Goal: Navigation & Orientation: Find specific page/section

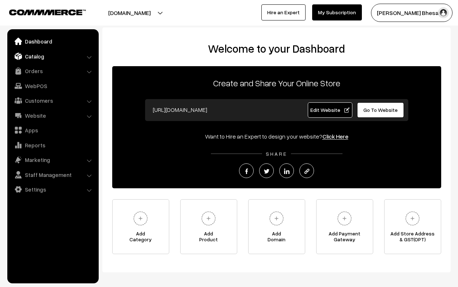
click at [84, 56] on link "Catalog" at bounding box center [52, 56] width 87 height 13
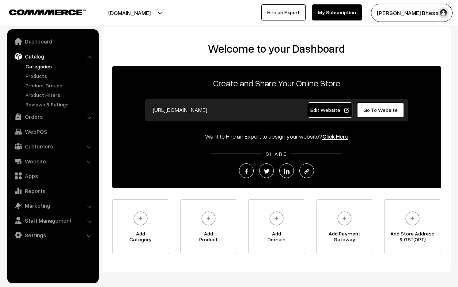
click at [44, 65] on link "Categories" at bounding box center [60, 66] width 72 height 8
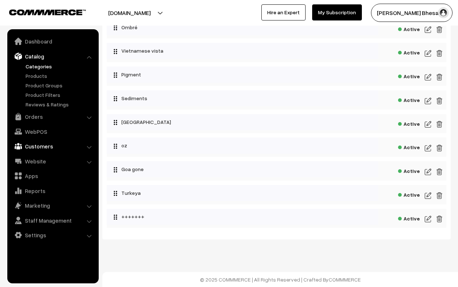
scroll to position [295, 0]
click at [57, 122] on link "Orders" at bounding box center [52, 116] width 87 height 13
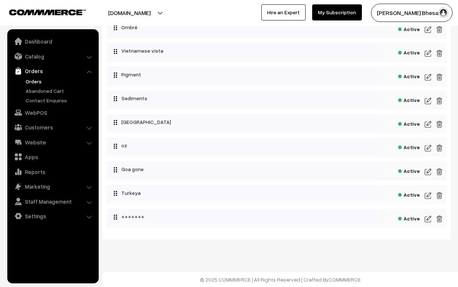
click at [55, 83] on link "Orders" at bounding box center [60, 81] width 72 height 8
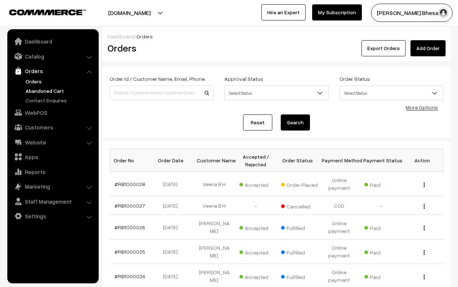
click at [53, 88] on link "Abandoned Cart" at bounding box center [60, 91] width 72 height 8
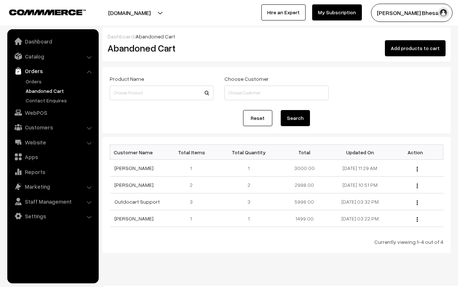
click at [124, 112] on div "Reset Search" at bounding box center [277, 118] width 334 height 16
click at [40, 80] on link "Orders" at bounding box center [60, 81] width 72 height 8
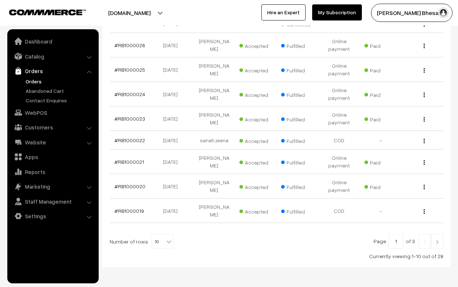
scroll to position [192, 0]
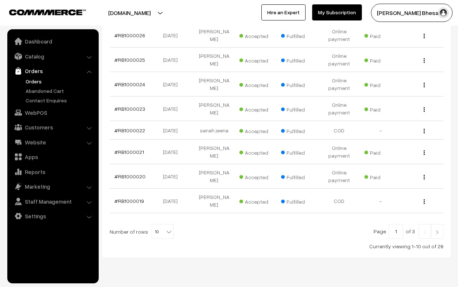
click at [442, 225] on link at bounding box center [437, 231] width 12 height 15
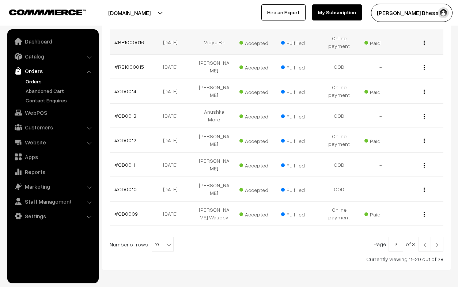
scroll to position [198, 0]
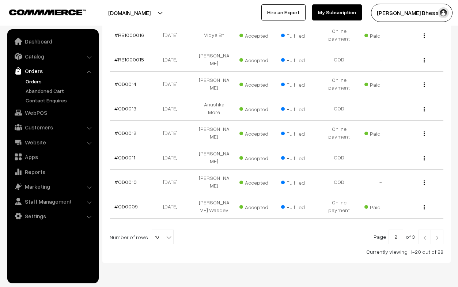
click at [437, 235] on img at bounding box center [437, 237] width 7 height 4
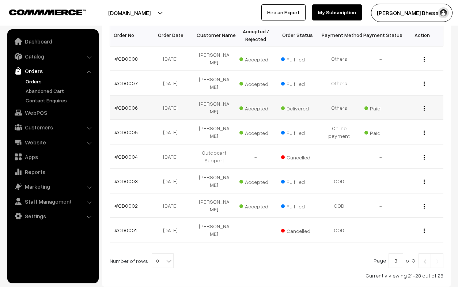
scroll to position [128, 0]
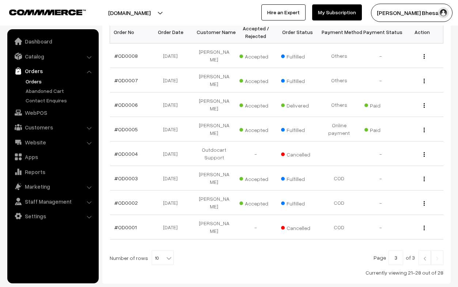
click at [422, 256] on img at bounding box center [424, 258] width 7 height 4
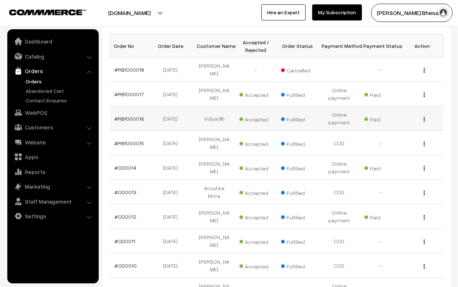
scroll to position [166, 0]
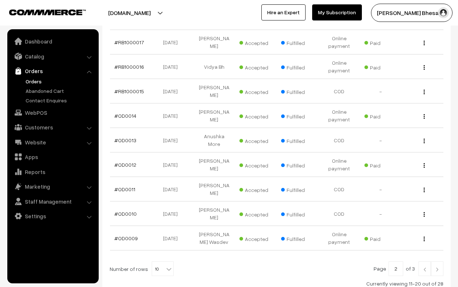
click at [425, 261] on link at bounding box center [424, 268] width 12 height 15
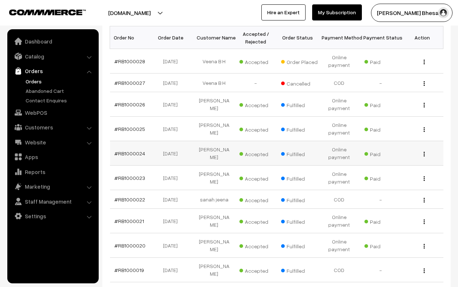
scroll to position [138, 0]
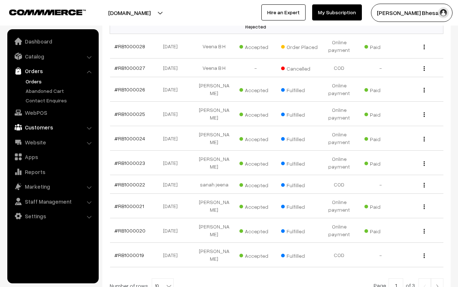
click at [40, 126] on link "Customers" at bounding box center [52, 127] width 87 height 13
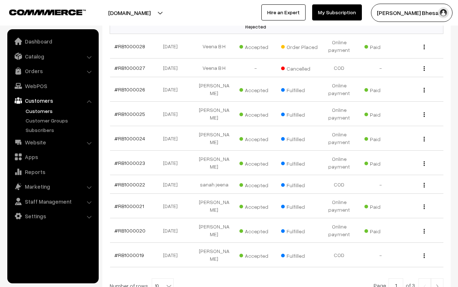
click at [39, 113] on link "Customers" at bounding box center [60, 111] width 72 height 8
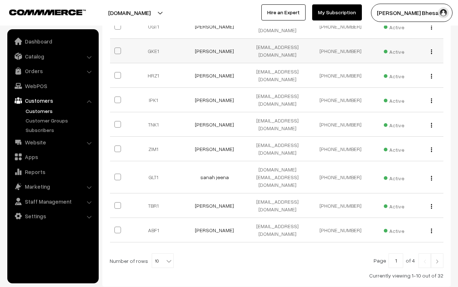
scroll to position [176, 0]
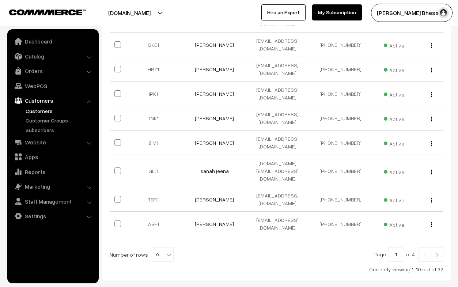
click at [440, 253] on img at bounding box center [437, 255] width 7 height 4
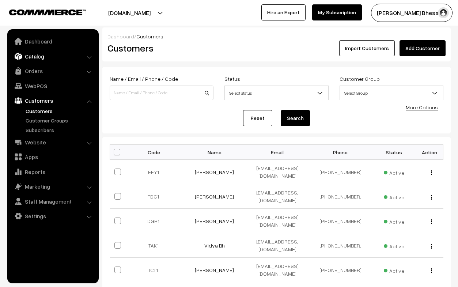
click at [45, 60] on link "Catalog" at bounding box center [52, 56] width 87 height 13
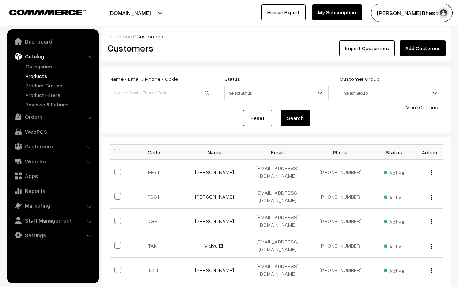
click at [39, 74] on link "Products" at bounding box center [60, 76] width 72 height 8
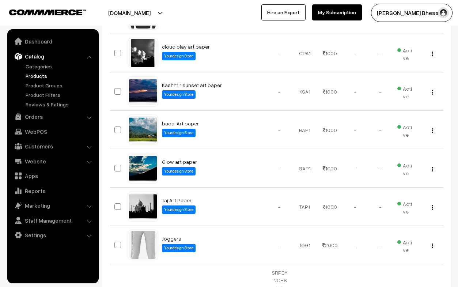
scroll to position [168, 0]
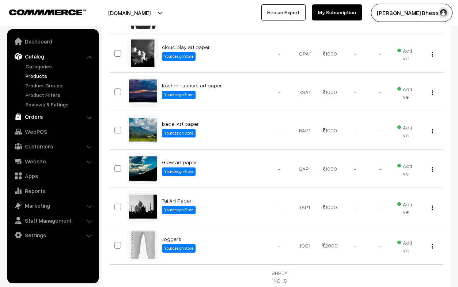
click at [38, 118] on link "Orders" at bounding box center [52, 116] width 87 height 13
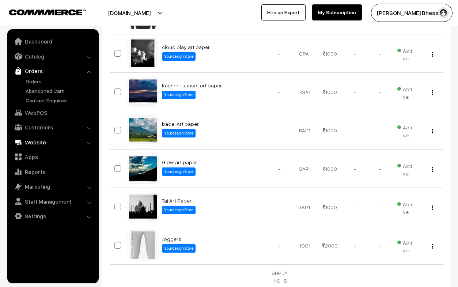
click at [35, 138] on link "Website" at bounding box center [52, 142] width 87 height 13
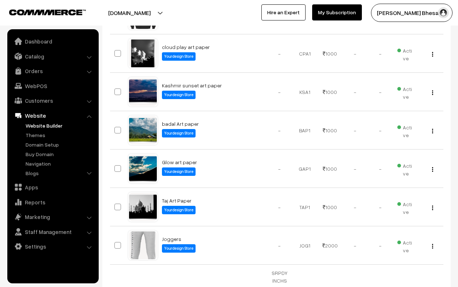
click at [53, 126] on link "Website Builder" at bounding box center [60, 126] width 72 height 8
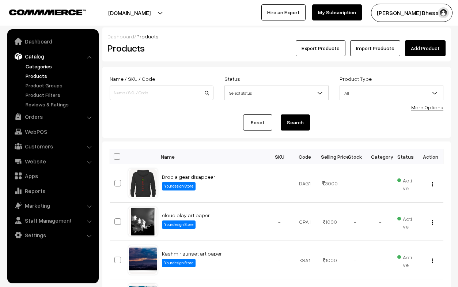
click at [38, 67] on link "Categories" at bounding box center [60, 66] width 72 height 8
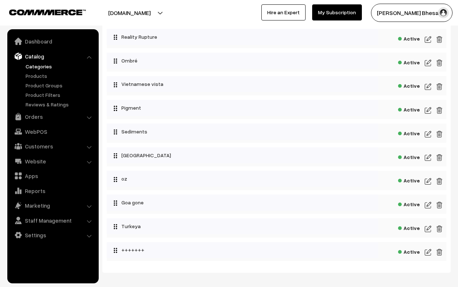
scroll to position [274, 0]
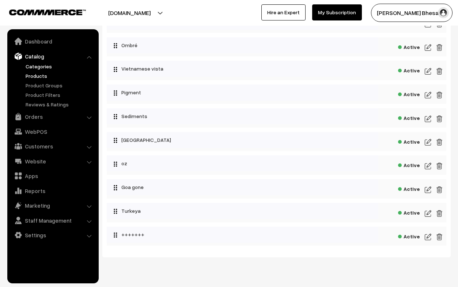
click at [43, 73] on link "Products" at bounding box center [60, 76] width 72 height 8
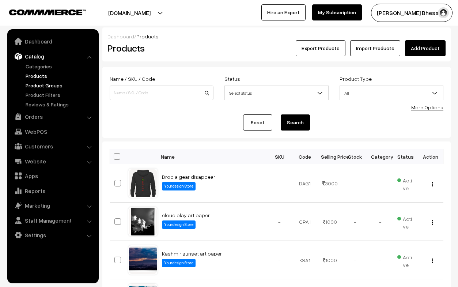
click at [66, 82] on link "Product Groups" at bounding box center [60, 86] width 72 height 8
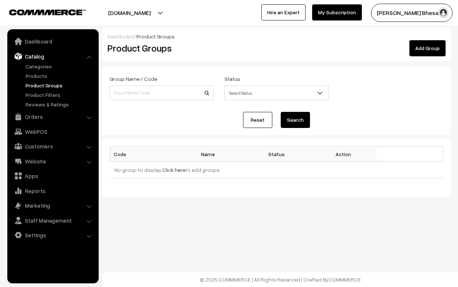
click at [65, 90] on ul "Categories" at bounding box center [53, 85] width 88 height 46
click at [46, 47] on link "Dashboard" at bounding box center [52, 41] width 87 height 13
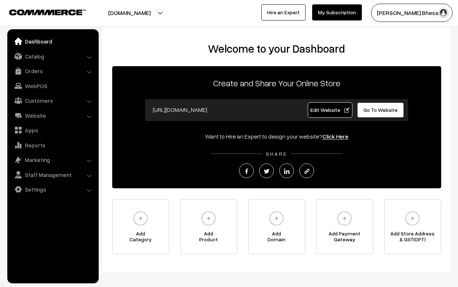
scroll to position [33, 0]
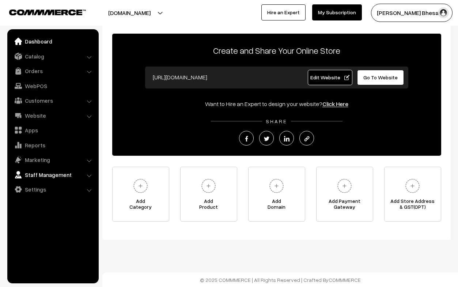
click at [44, 175] on link "Staff Management" at bounding box center [52, 174] width 87 height 13
click at [41, 59] on link "Catalog" at bounding box center [52, 56] width 87 height 13
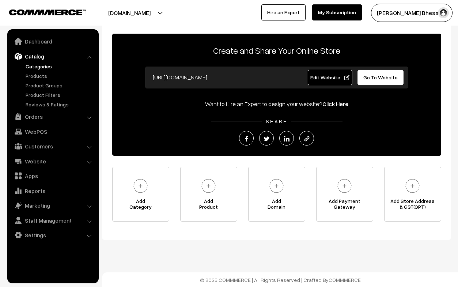
click at [41, 67] on link "Categories" at bounding box center [60, 66] width 72 height 8
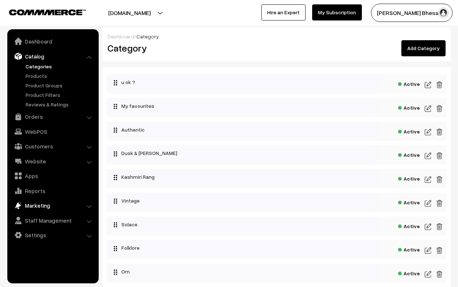
click at [67, 205] on link "Marketing" at bounding box center [52, 205] width 87 height 13
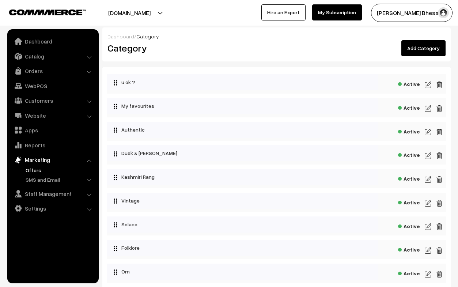
click at [56, 171] on link "Offers" at bounding box center [60, 170] width 72 height 8
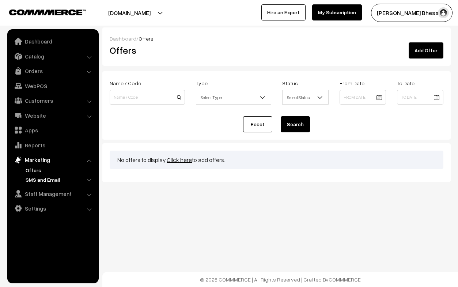
click at [89, 177] on link "SMS and Email" at bounding box center [60, 180] width 72 height 8
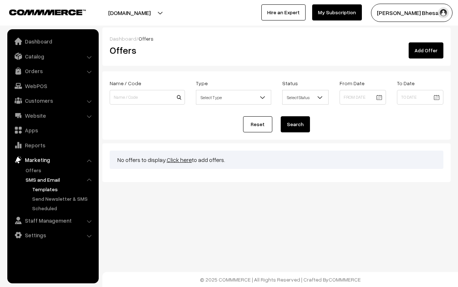
click at [46, 190] on link "Templates" at bounding box center [63, 189] width 66 height 8
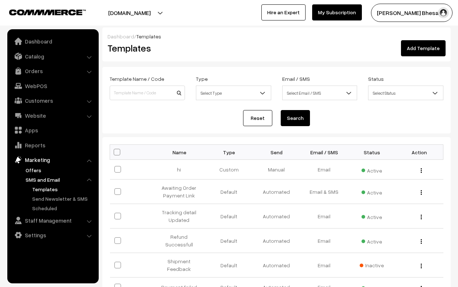
click at [41, 170] on link "Offers" at bounding box center [60, 170] width 72 height 8
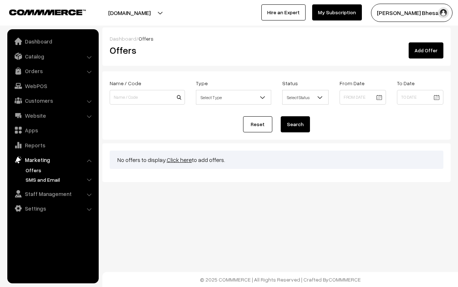
click at [45, 181] on link "SMS and Email" at bounding box center [60, 180] width 72 height 8
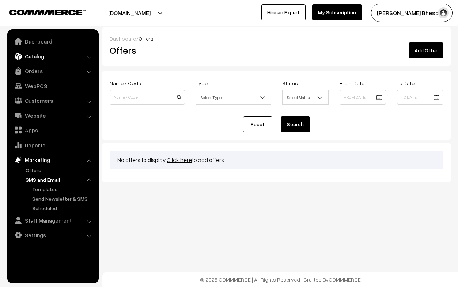
click at [66, 59] on link "Catalog" at bounding box center [52, 56] width 87 height 13
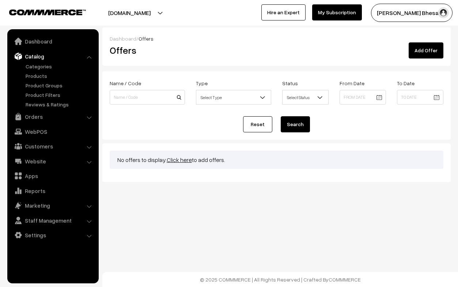
click at [309, 181] on div "No offers to display. Click here to add offers." at bounding box center [276, 162] width 348 height 39
click at [38, 64] on link "Categories" at bounding box center [60, 66] width 72 height 8
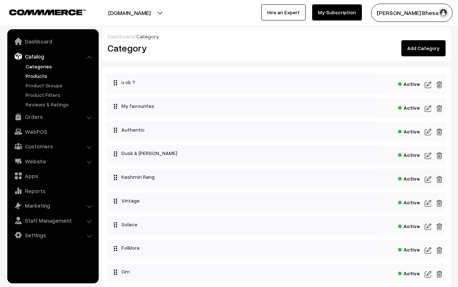
click at [41, 75] on link "Products" at bounding box center [60, 76] width 72 height 8
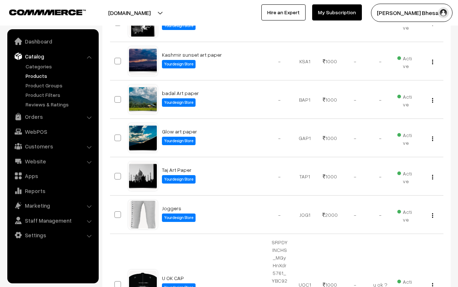
scroll to position [200, 0]
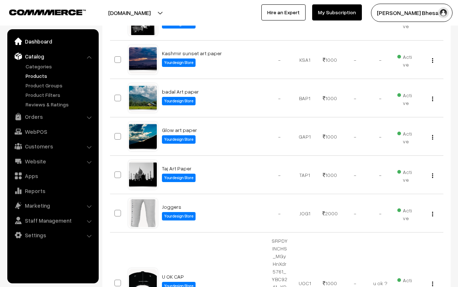
click at [52, 43] on link "Dashboard" at bounding box center [52, 41] width 87 height 13
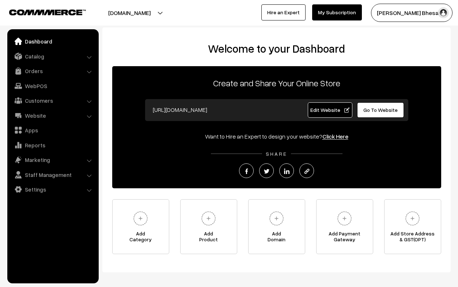
click at [326, 137] on link "Click Here" at bounding box center [335, 136] width 26 height 7
click at [318, 110] on span "Edit Website" at bounding box center [329, 110] width 39 height 6
click at [38, 56] on link "Catalog" at bounding box center [52, 56] width 87 height 13
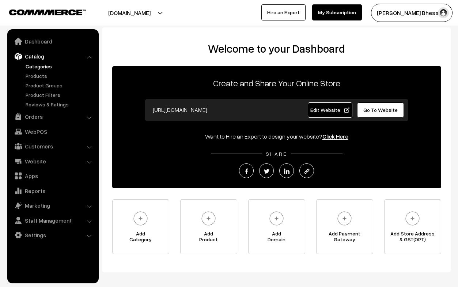
click at [39, 66] on link "Categories" at bounding box center [60, 66] width 72 height 8
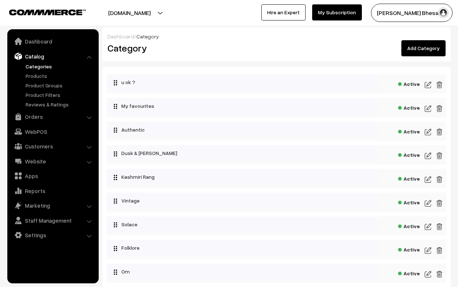
scroll to position [30, 0]
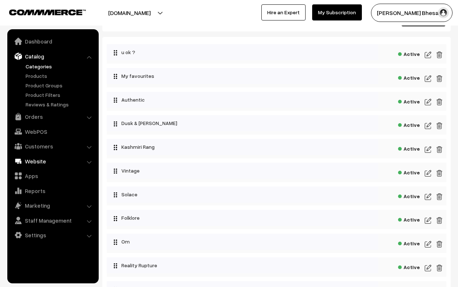
click at [31, 159] on link "Website" at bounding box center [52, 161] width 87 height 13
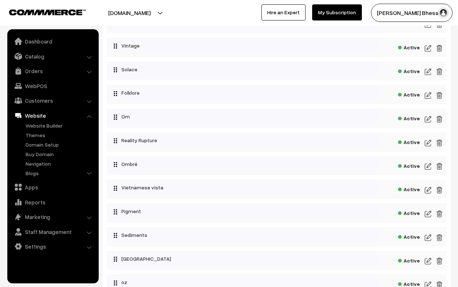
scroll to position [0, 0]
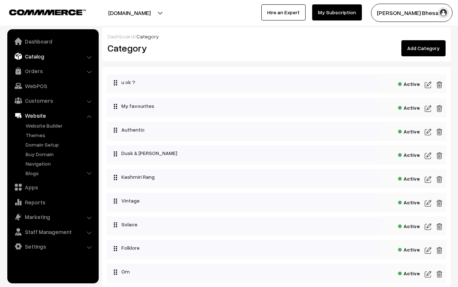
click at [49, 57] on link "Catalog" at bounding box center [52, 56] width 87 height 13
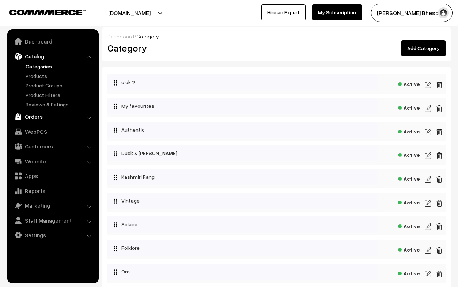
click at [38, 116] on link "Orders" at bounding box center [52, 116] width 87 height 13
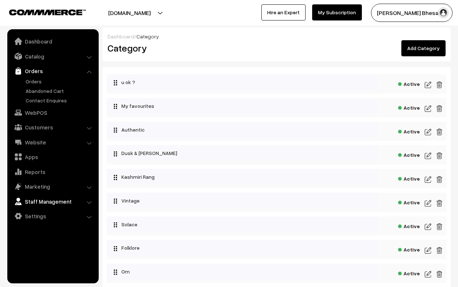
click at [37, 200] on link "Staff Management" at bounding box center [52, 201] width 87 height 13
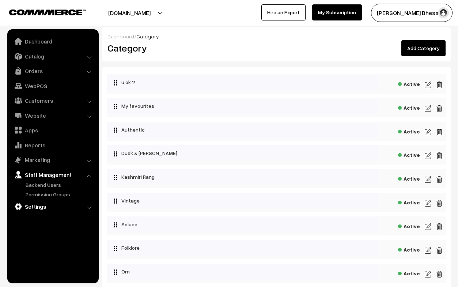
click at [37, 209] on link "Settings" at bounding box center [52, 206] width 87 height 13
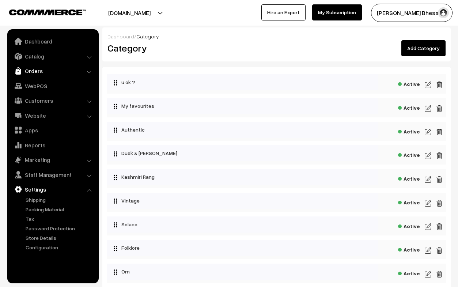
click at [44, 72] on link "Orders" at bounding box center [52, 70] width 87 height 13
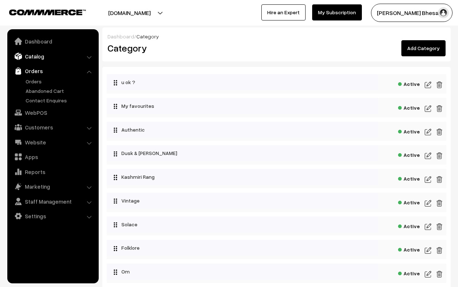
click at [40, 58] on link "Catalog" at bounding box center [52, 56] width 87 height 13
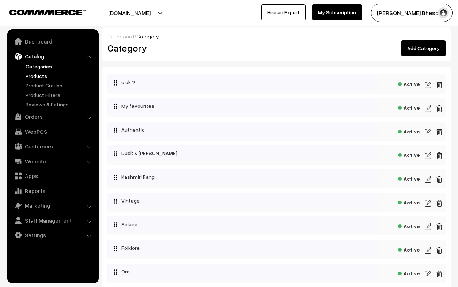
click at [36, 77] on link "Products" at bounding box center [60, 76] width 72 height 8
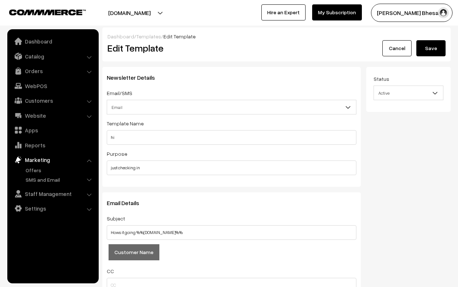
click at [42, 159] on link "Marketing" at bounding box center [52, 159] width 87 height 13
click at [49, 206] on link "Settings" at bounding box center [52, 208] width 87 height 13
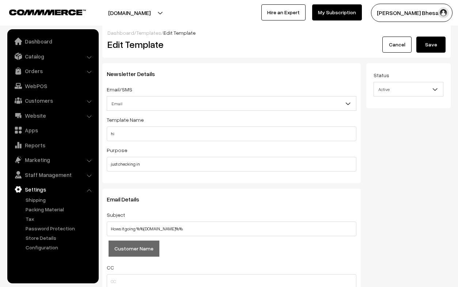
scroll to position [3, 0]
click at [48, 238] on link "Store Details" at bounding box center [60, 238] width 72 height 8
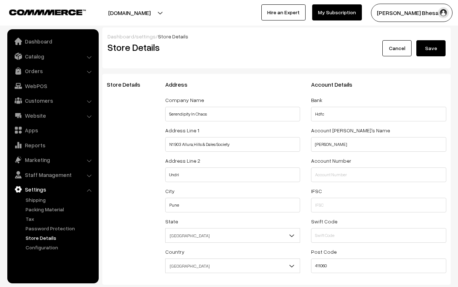
select select "225"
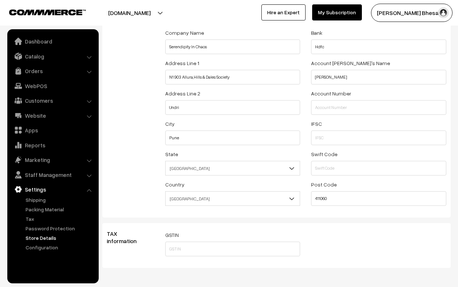
scroll to position [80, 0]
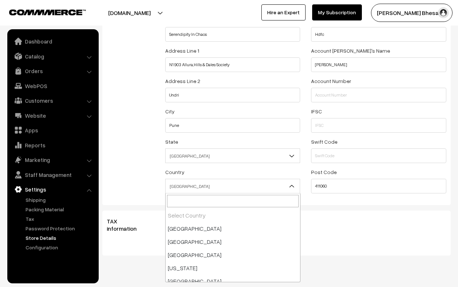
click at [187, 186] on span "United Kingdom" at bounding box center [233, 186] width 135 height 13
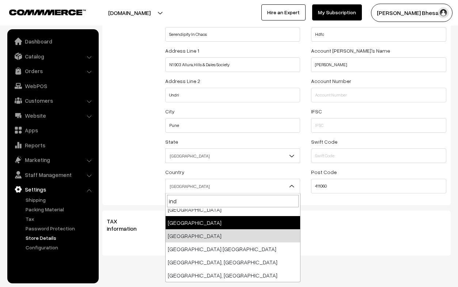
scroll to position [0, 0]
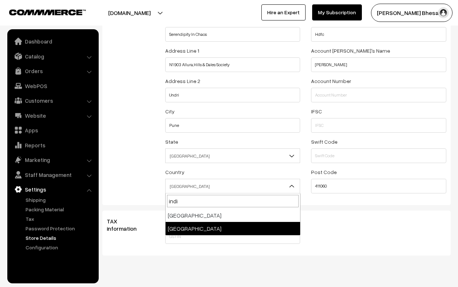
type input "indi"
select select "99"
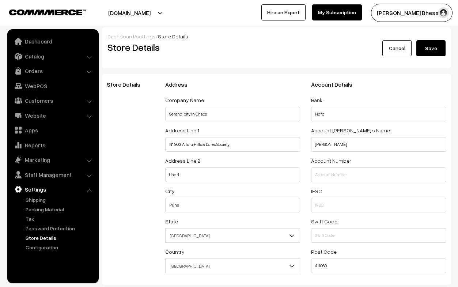
click at [433, 53] on button "Save" at bounding box center [430, 48] width 29 height 16
select select "99"
click at [429, 52] on button "Save" at bounding box center [430, 48] width 29 height 16
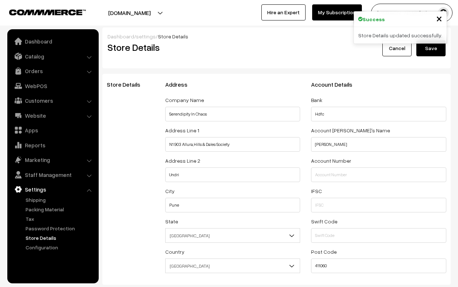
select select "99"
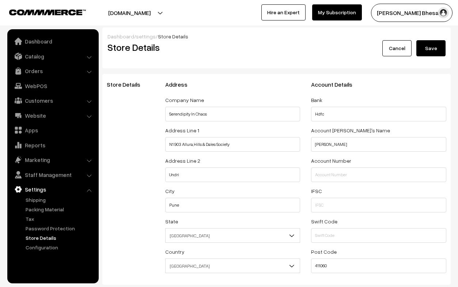
scroll to position [15, 0]
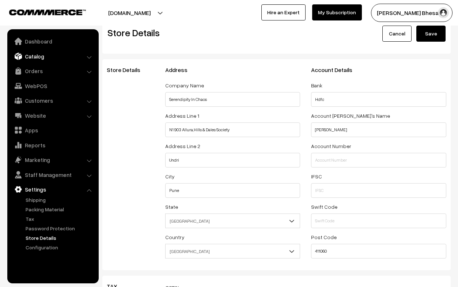
click at [39, 57] on link "Catalog" at bounding box center [52, 56] width 87 height 13
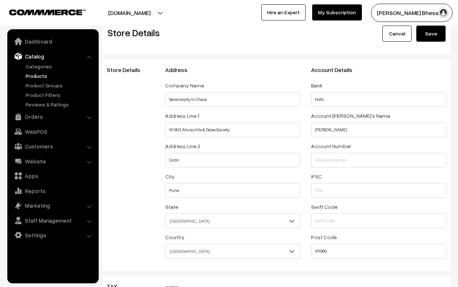
click at [41, 77] on link "Products" at bounding box center [60, 76] width 72 height 8
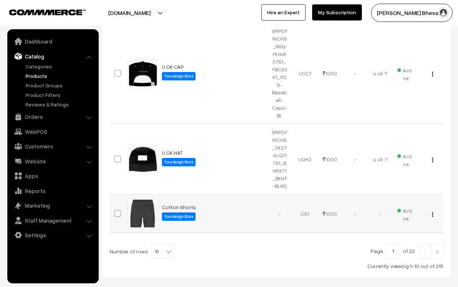
scroll to position [409, 0]
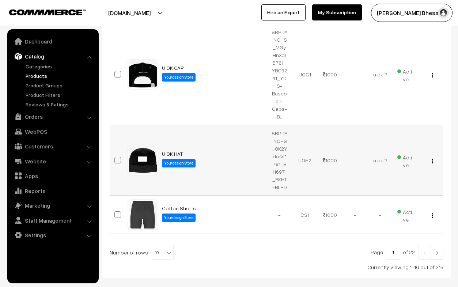
click at [431, 156] on div "View" at bounding box center [431, 160] width 16 height 8
click at [432, 159] on img "button" at bounding box center [432, 161] width 1 height 5
click at [405, 163] on link "View" at bounding box center [400, 171] width 62 height 16
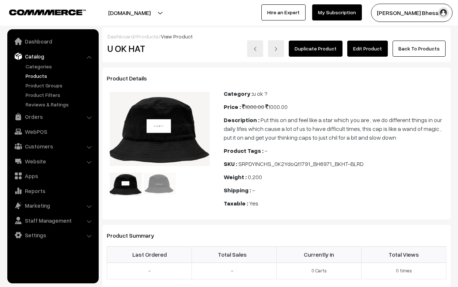
click at [418, 45] on link "Back To Products" at bounding box center [419, 49] width 53 height 16
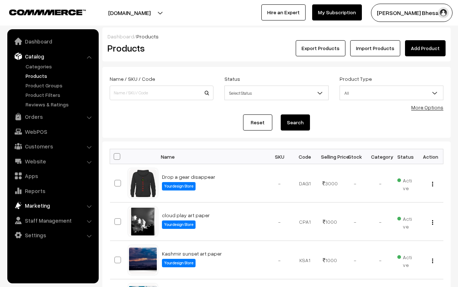
click at [54, 206] on link "Marketing" at bounding box center [52, 205] width 87 height 13
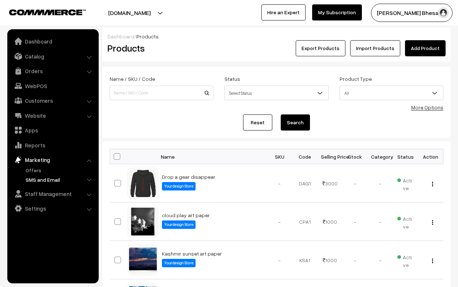
click at [48, 177] on link "SMS and Email" at bounding box center [60, 180] width 72 height 8
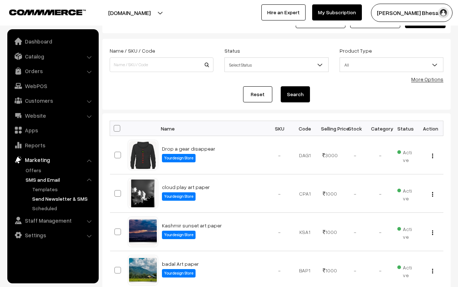
scroll to position [29, 0]
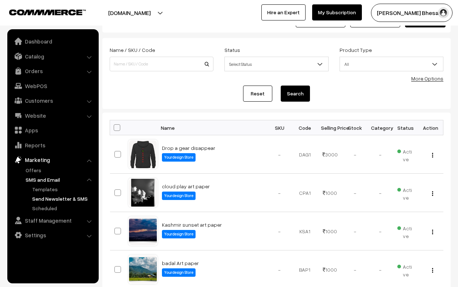
click at [49, 200] on link "Send Newsletter & SMS" at bounding box center [63, 199] width 66 height 8
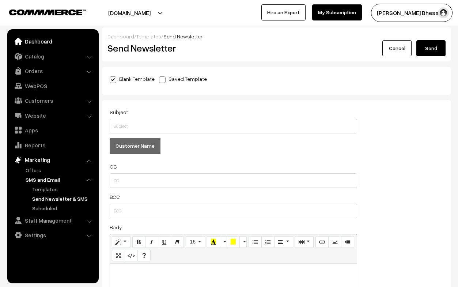
click at [47, 43] on link "Dashboard" at bounding box center [52, 41] width 87 height 13
